Goal: Task Accomplishment & Management: Complete application form

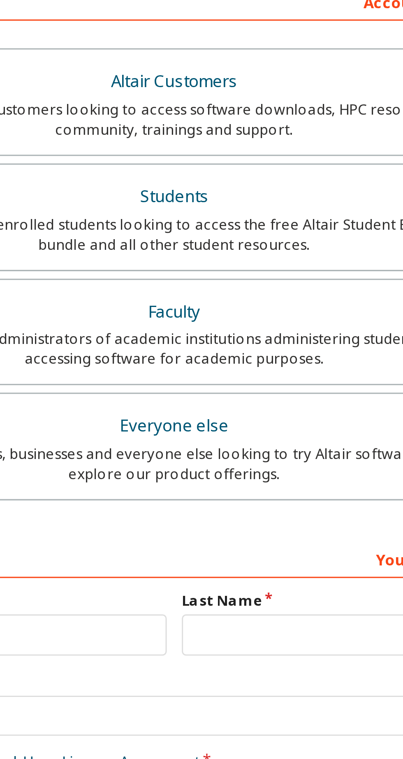
click at [222, 351] on label "Last Name" at bounding box center [251, 351] width 95 height 7
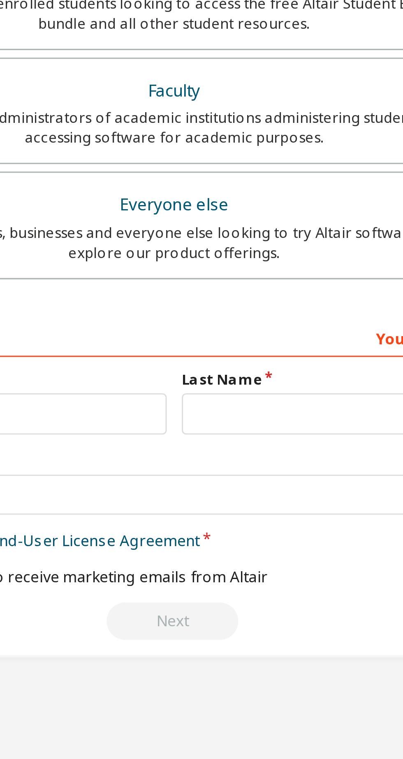
click at [200, 427] on div "Next" at bounding box center [201, 430] width 195 height 12
click at [207, 430] on div "Next" at bounding box center [201, 430] width 195 height 12
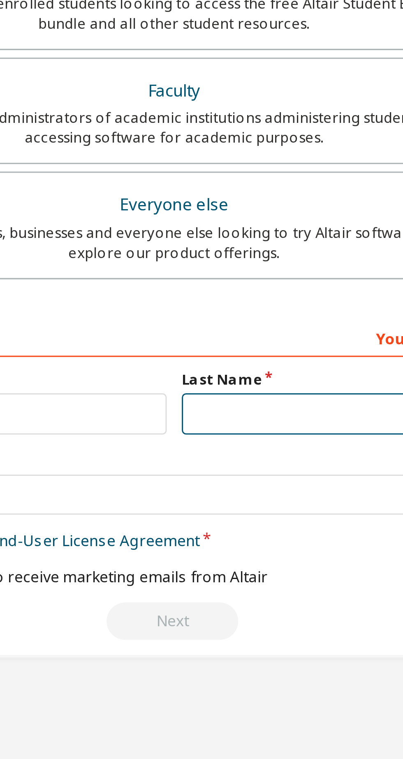
click at [230, 361] on input "text" at bounding box center [251, 363] width 95 height 14
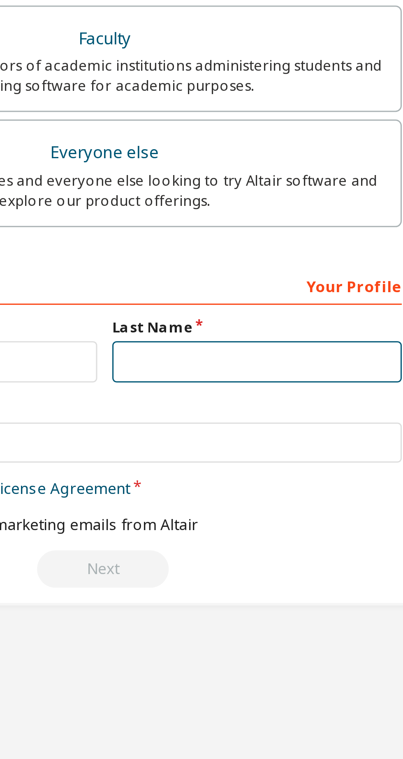
type input "*"
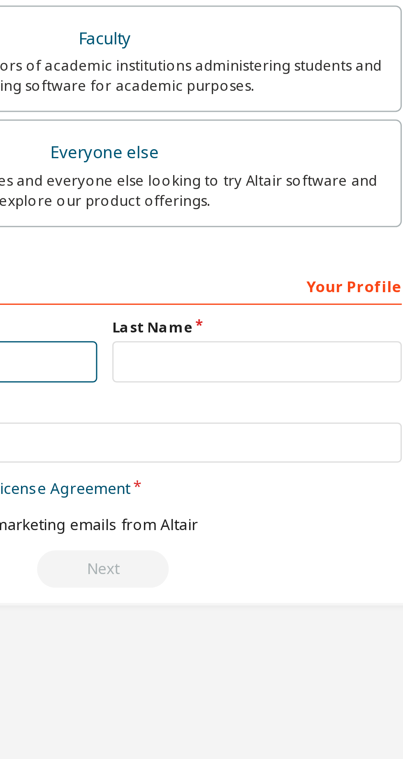
click at [189, 363] on input "text" at bounding box center [151, 363] width 95 height 14
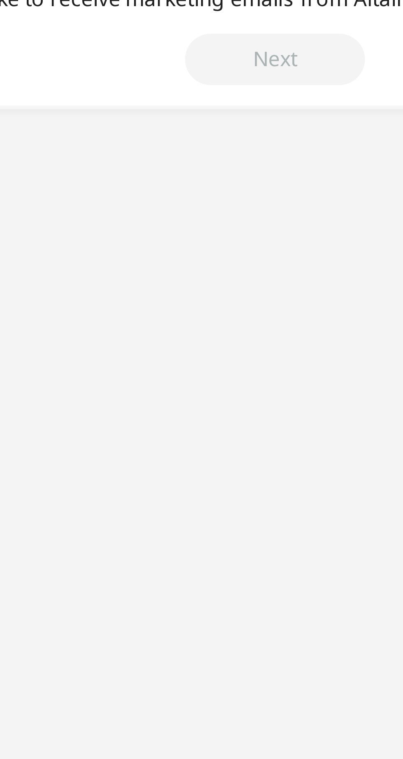
type input "******"
click at [203, 426] on div "Next" at bounding box center [201, 430] width 195 height 12
click at [202, 425] on div "Next" at bounding box center [201, 430] width 195 height 12
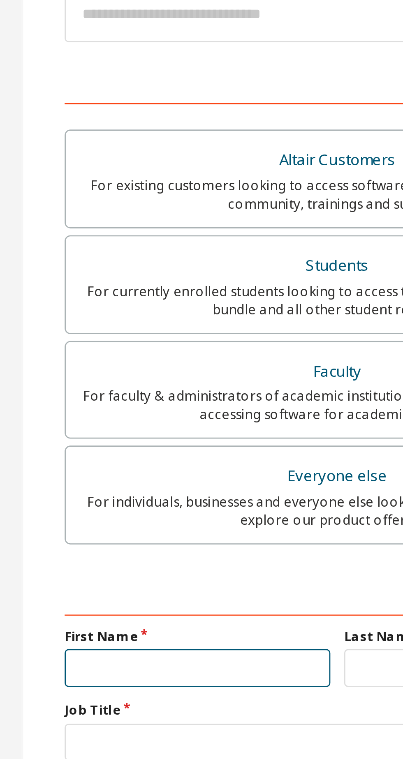
click at [129, 156] on input "text" at bounding box center [151, 363] width 95 height 14
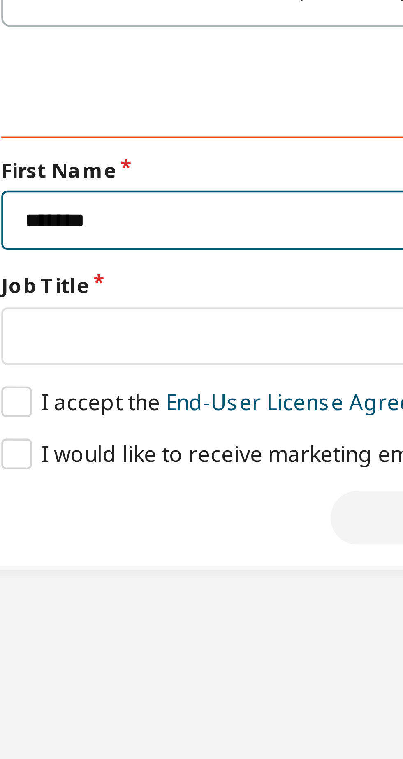
type input "******"
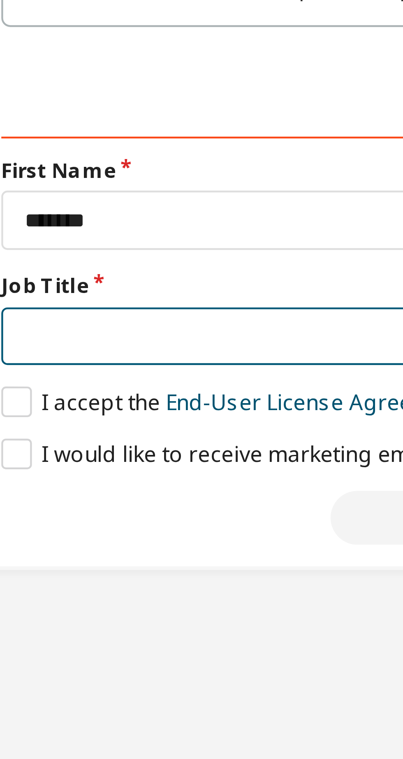
click at [126, 156] on input "text" at bounding box center [201, 390] width 195 height 14
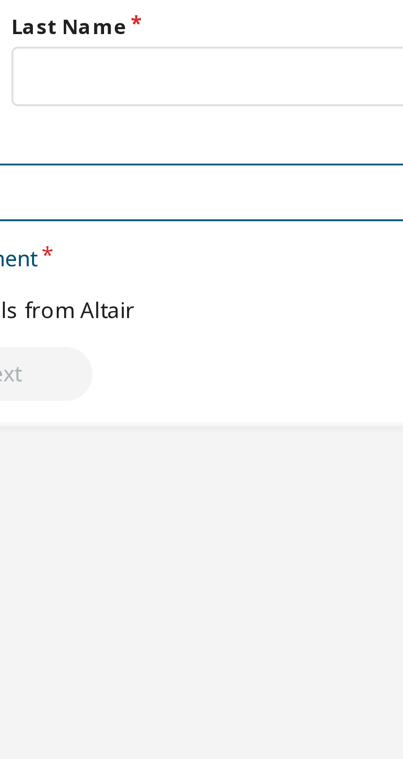
type input "*******"
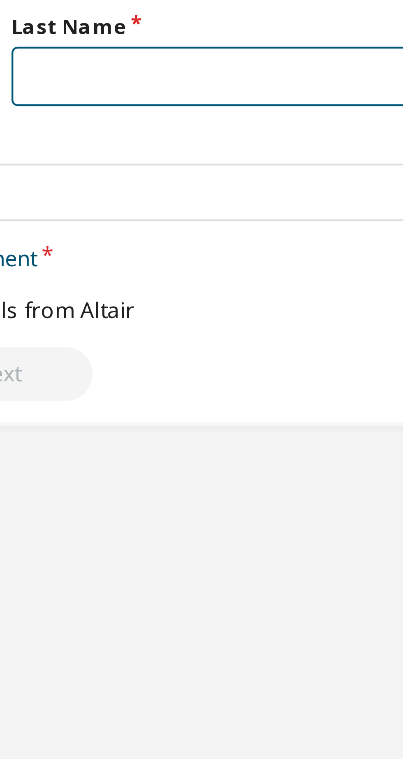
click at [227, 156] on input "text" at bounding box center [251, 363] width 95 height 14
click at [224, 156] on input "text" at bounding box center [251, 363] width 95 height 14
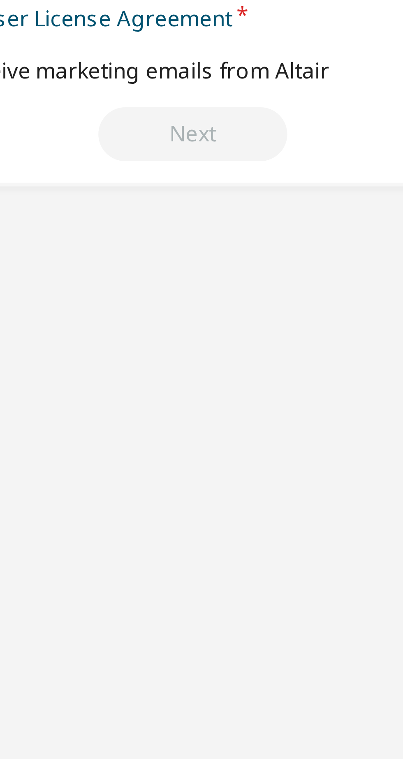
type input "*****"
click at [202, 156] on div "Next" at bounding box center [201, 430] width 195 height 12
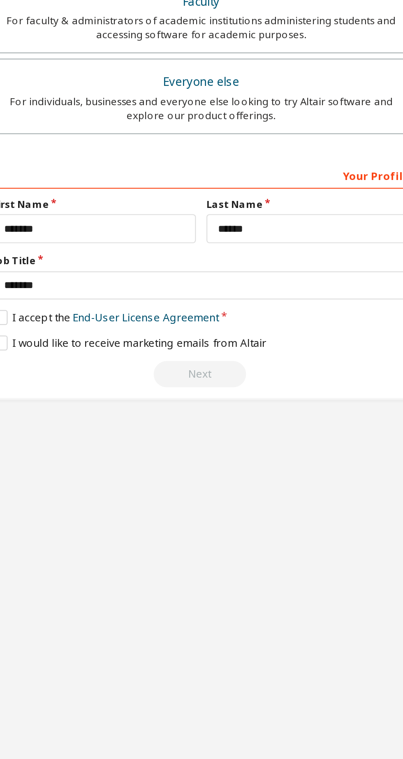
click at [202, 156] on div "For individuals, businesses and everyone else looking to try Altair software an…" at bounding box center [201, 306] width 184 height 13
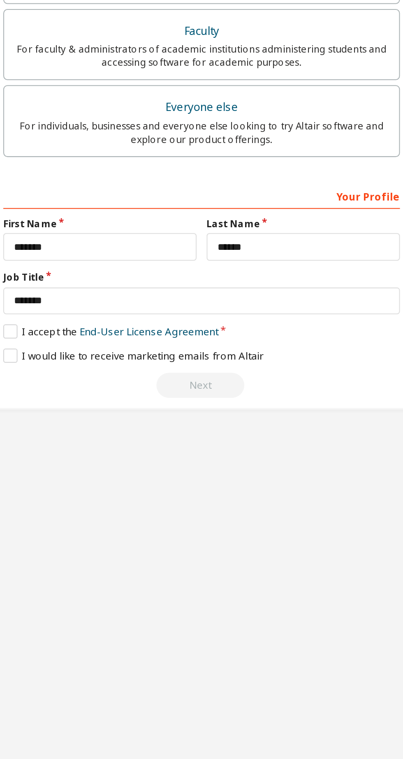
click at [205, 156] on div "Next" at bounding box center [201, 430] width 195 height 12
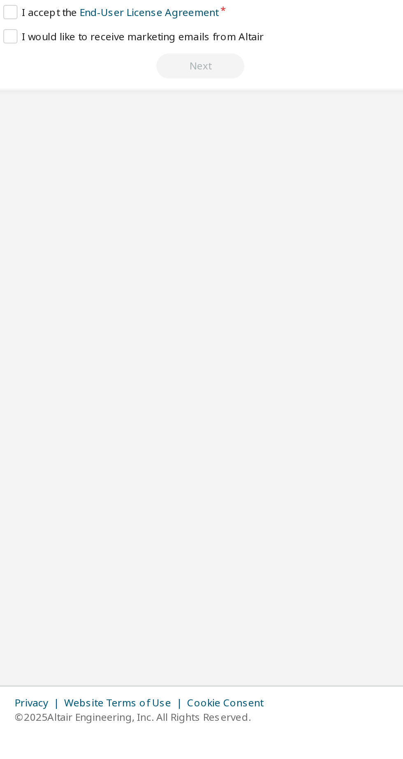
scroll to position [30, 0]
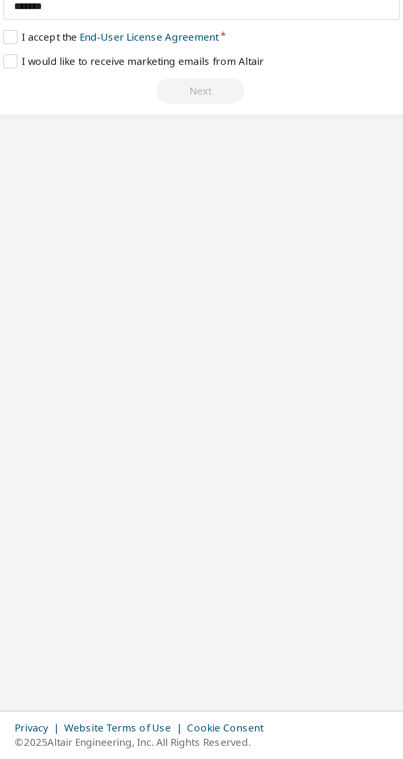
click at [205, 156] on div "Next" at bounding box center [201, 430] width 195 height 12
click at [213, 156] on label "I would like to receive marketing emails from Altair" at bounding box center [168, 416] width 128 height 7
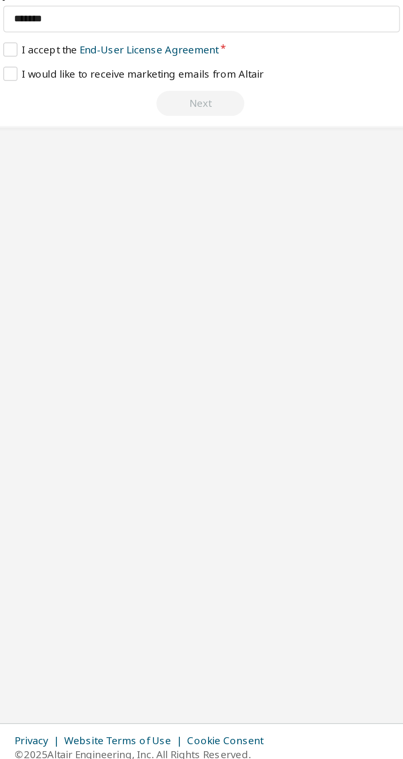
click at [201, 156] on div "Next" at bounding box center [201, 430] width 195 height 12
click at [206, 156] on div "Next" at bounding box center [201, 430] width 195 height 12
click at [209, 156] on div "Next" at bounding box center [201, 430] width 195 height 12
